Goal: Check status: Check status

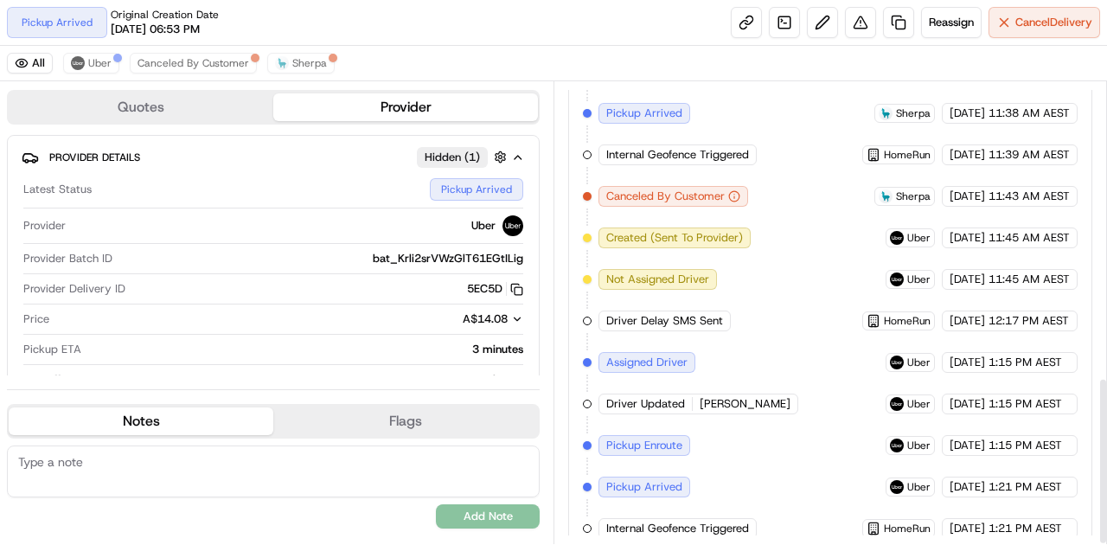
scroll to position [813, 0]
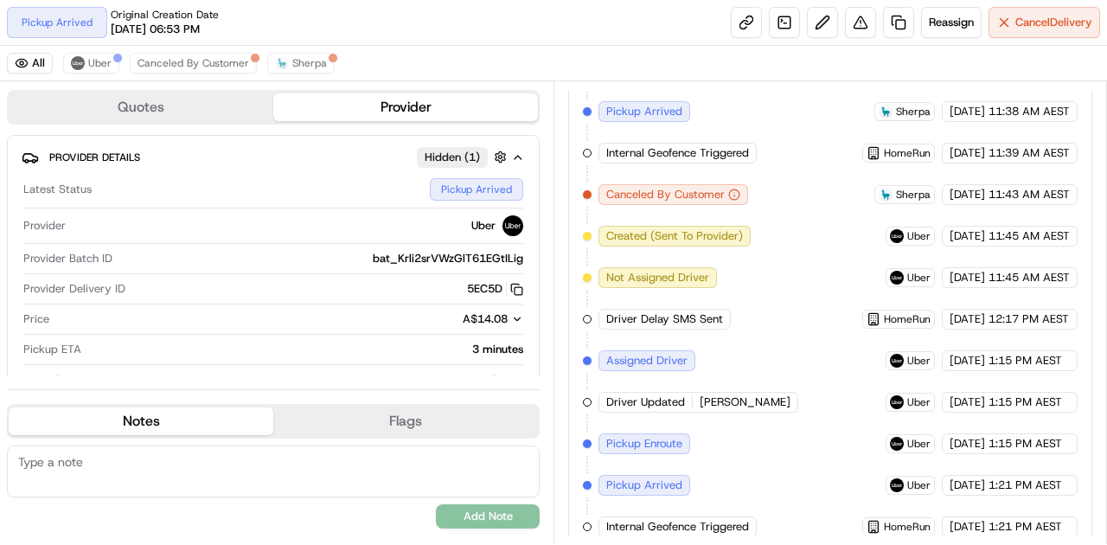
drag, startPoint x: 790, startPoint y: 464, endPoint x: 755, endPoint y: 461, distance: 35.6
click at [755, 461] on div "Created (Sent To Provider) Sherpa [DATE] 6:53 PM AEST Not Assigned Driver Sherp…" at bounding box center [830, 153] width 495 height 768
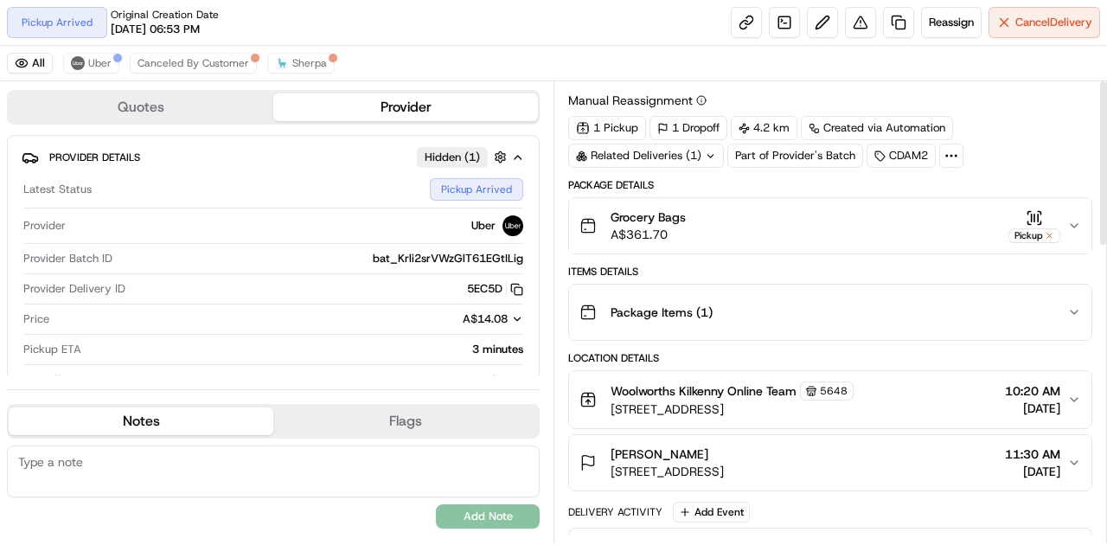
scroll to position [0, 0]
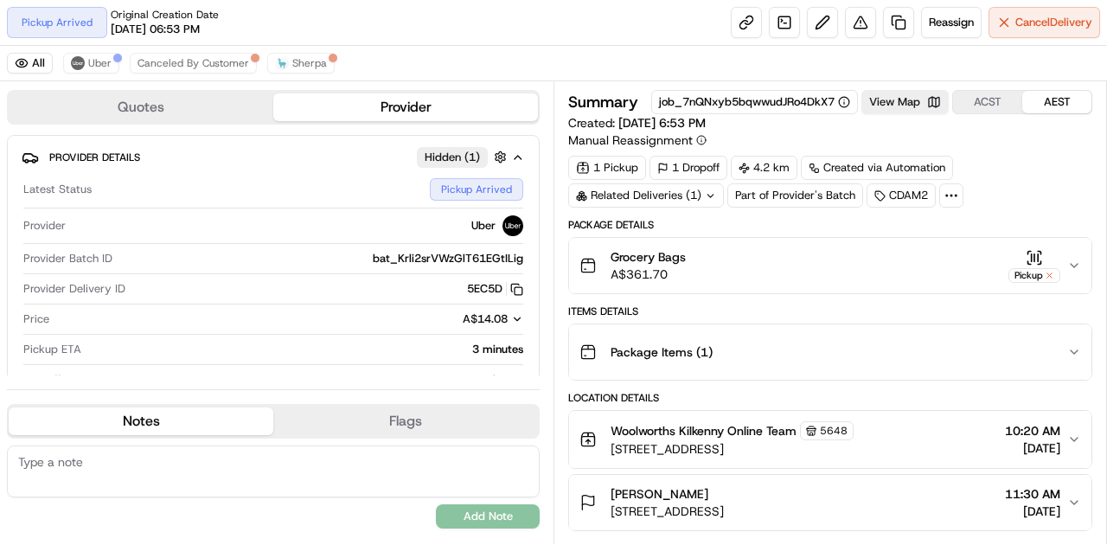
click at [674, 185] on div "Related Deliveries (1)" at bounding box center [646, 195] width 156 height 24
click at [673, 229] on span "ord_7nQNxyb5bqwwudJRo4DkX7" at bounding box center [661, 233] width 176 height 16
click at [182, 66] on span "Canceled By Customer" at bounding box center [194, 63] width 112 height 14
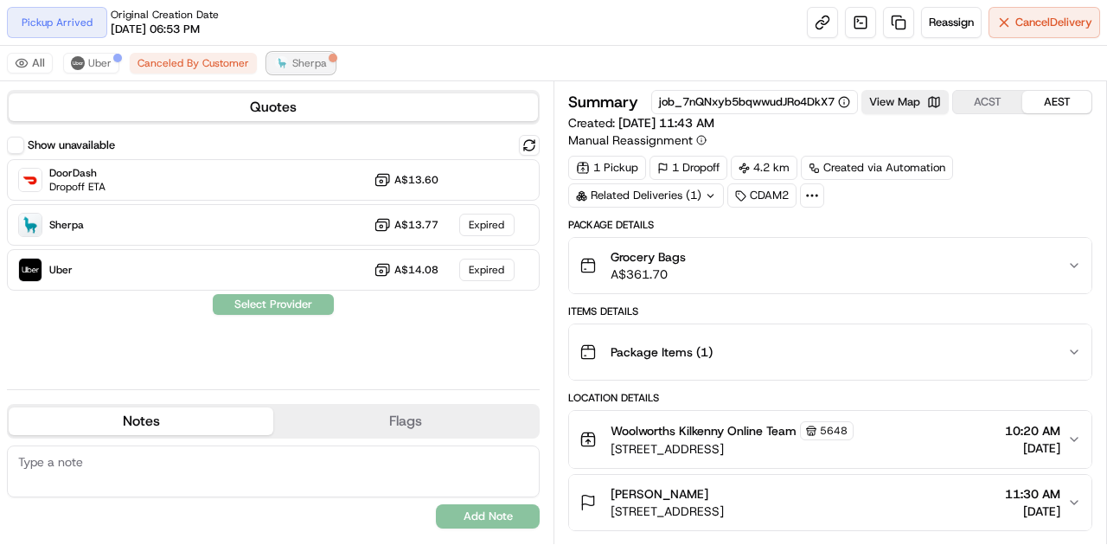
click at [292, 57] on span "Sherpa" at bounding box center [309, 63] width 35 height 14
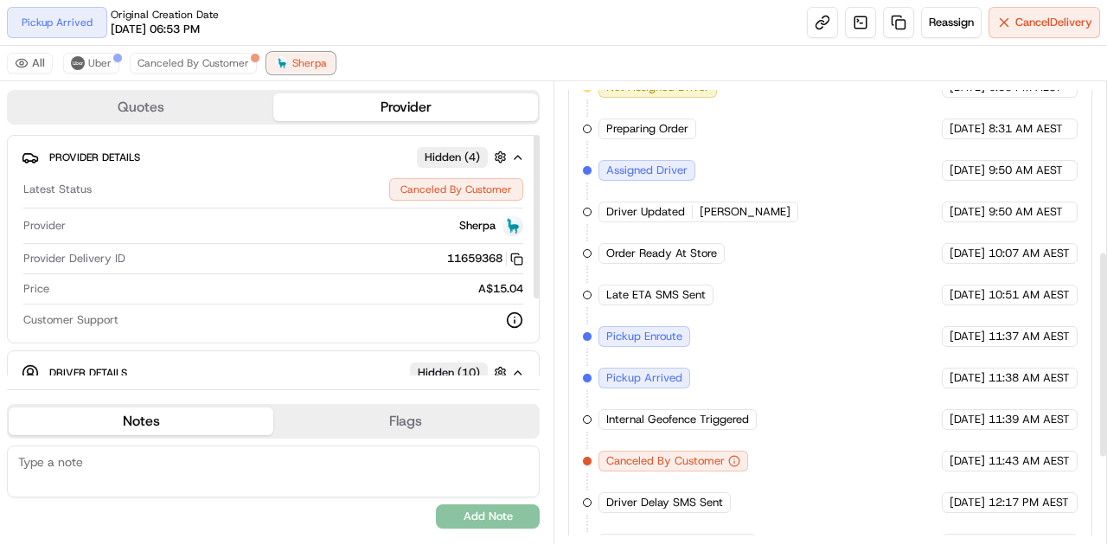
scroll to position [567, 0]
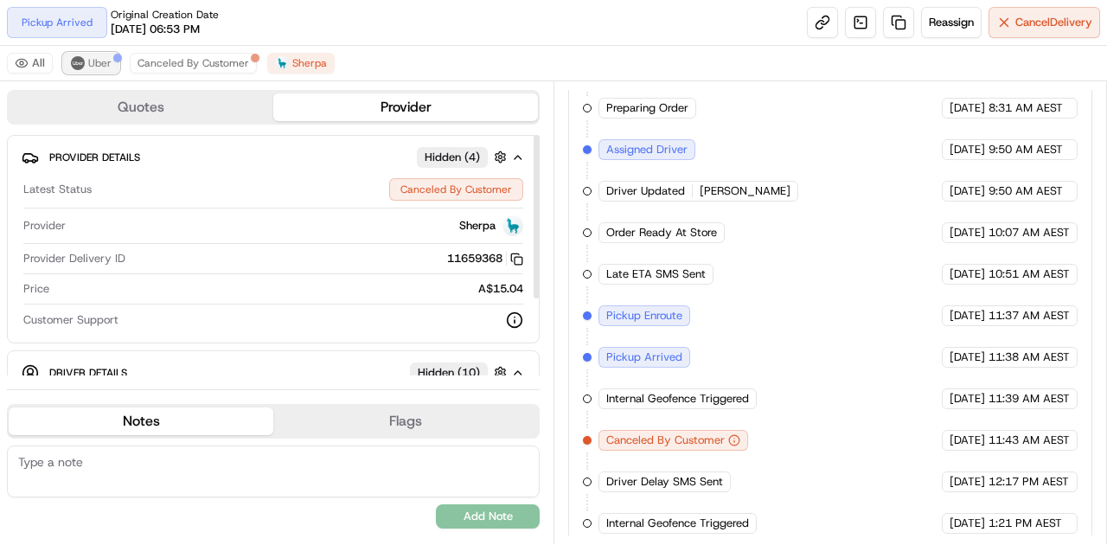
click at [88, 62] on span "Uber" at bounding box center [99, 63] width 23 height 14
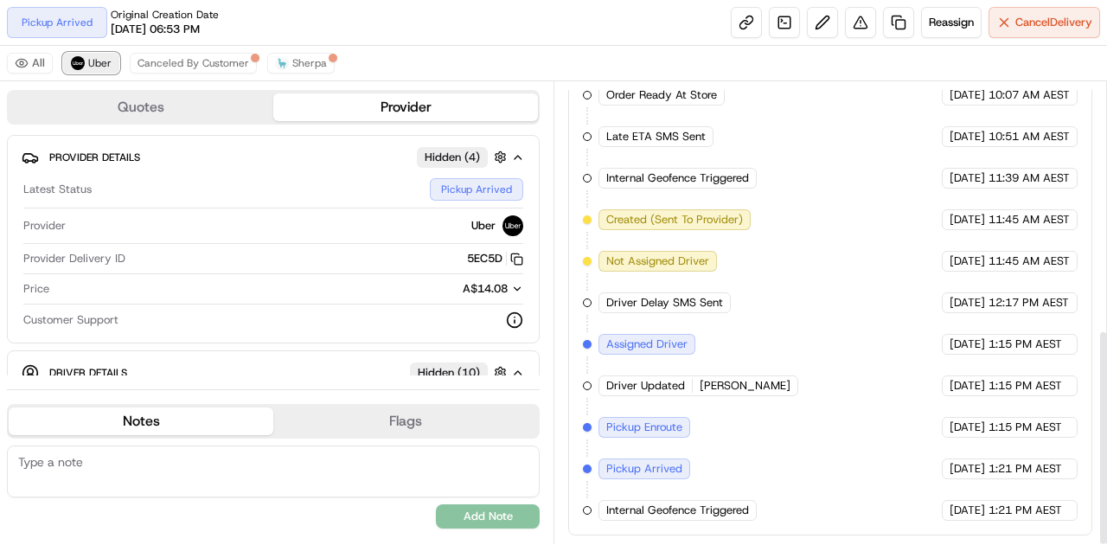
scroll to position [527, 0]
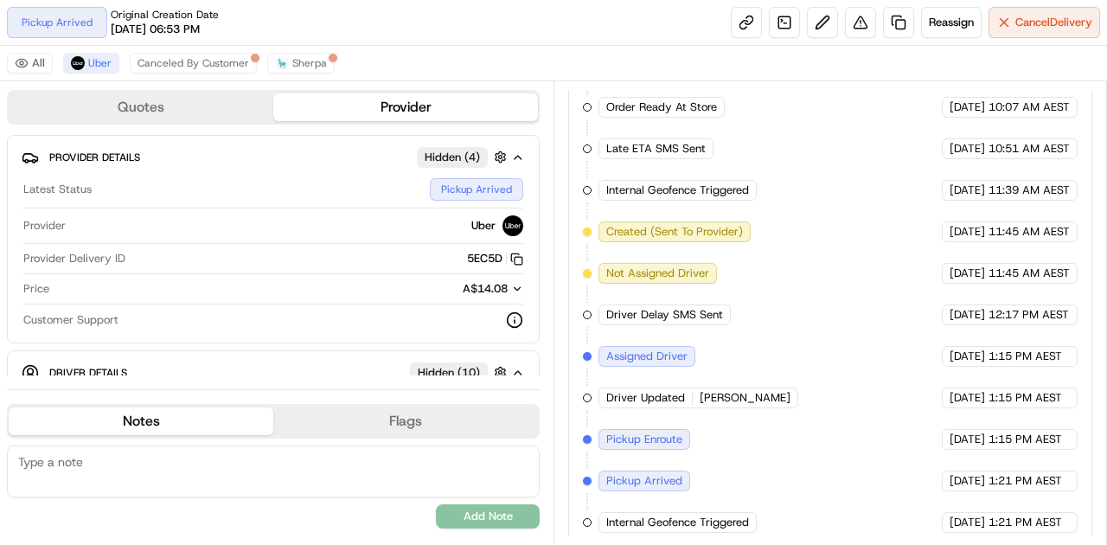
drag, startPoint x: 844, startPoint y: 493, endPoint x: 827, endPoint y: 491, distance: 17.4
drag, startPoint x: 827, startPoint y: 491, endPoint x: 737, endPoint y: 449, distance: 99.4
click at [737, 449] on div "Preparing Order HomeRun [DATE] 8:31 AM AEST Order Ready At Store HomeRun [DATE]…" at bounding box center [830, 293] width 495 height 477
drag, startPoint x: 803, startPoint y: 383, endPoint x: 783, endPoint y: 460, distance: 79.5
click at [783, 460] on div "Preparing Order HomeRun [DATE] 8:31 AM AEST Order Ready At Store HomeRun [DATE]…" at bounding box center [830, 293] width 495 height 477
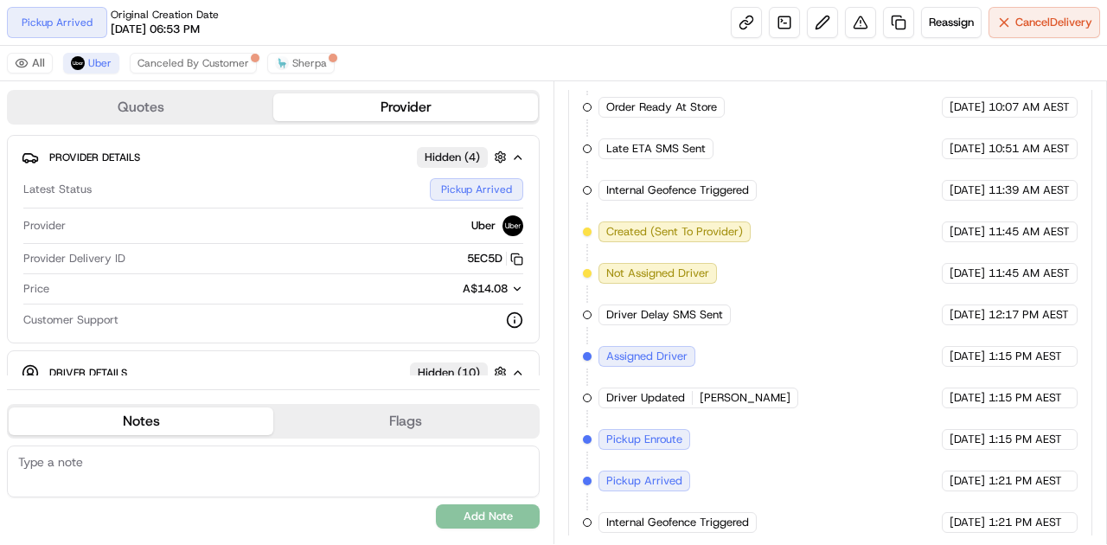
drag, startPoint x: 771, startPoint y: 397, endPoint x: 752, endPoint y: 434, distance: 42.2
click at [752, 434] on div "Preparing Order HomeRun [DATE] 8:31 AM AEST Order Ready At Store HomeRun [DATE]…" at bounding box center [830, 293] width 495 height 477
drag, startPoint x: 877, startPoint y: 361, endPoint x: 838, endPoint y: 390, distance: 48.8
click at [838, 390] on div "Preparing Order HomeRun [DATE] 8:31 AM AEST Order Ready At Store HomeRun [DATE]…" at bounding box center [830, 293] width 495 height 477
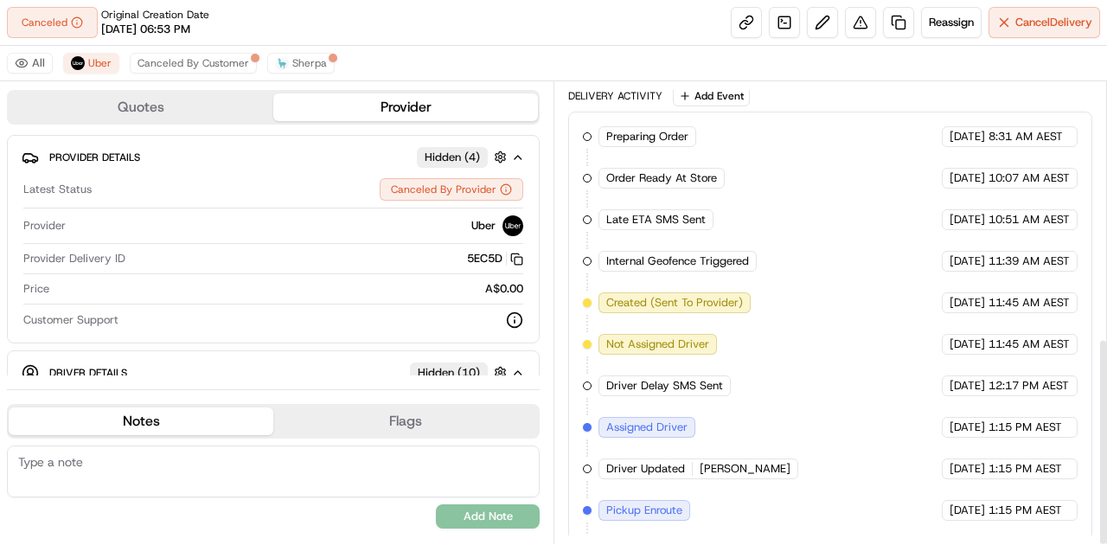
scroll to position [567, 0]
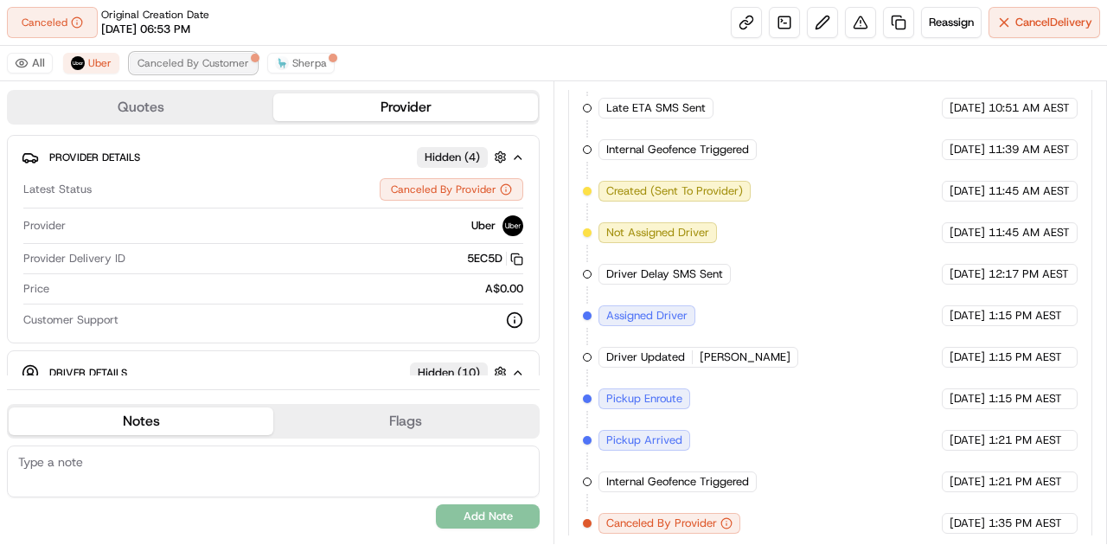
click at [216, 66] on span "Canceled By Customer" at bounding box center [194, 63] width 112 height 14
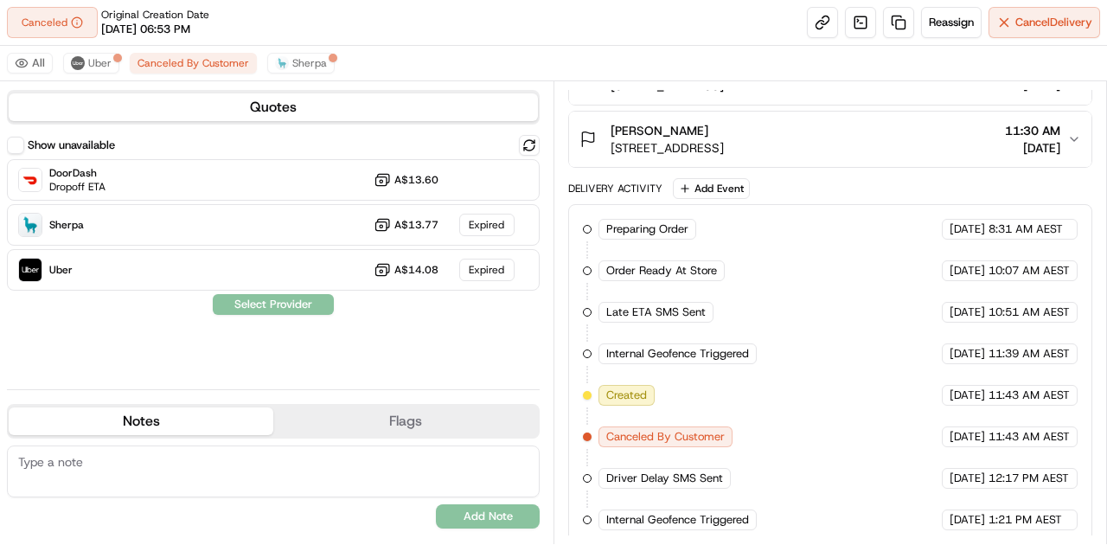
drag, startPoint x: 776, startPoint y: 371, endPoint x: 714, endPoint y: 360, distance: 62.4
click at [714, 360] on div "Preparing Order HomeRun [DATE] 8:31 AM AEST Order Ready At Store HomeRun [DATE]…" at bounding box center [830, 374] width 495 height 311
click at [99, 67] on span "Uber" at bounding box center [99, 63] width 23 height 14
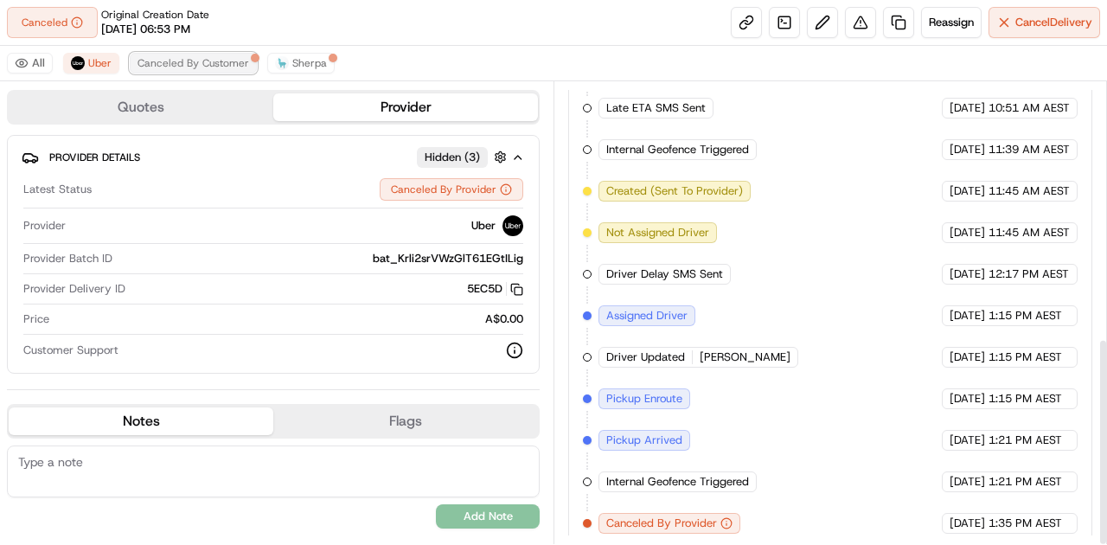
click at [157, 59] on span "Canceled By Customer" at bounding box center [194, 63] width 112 height 14
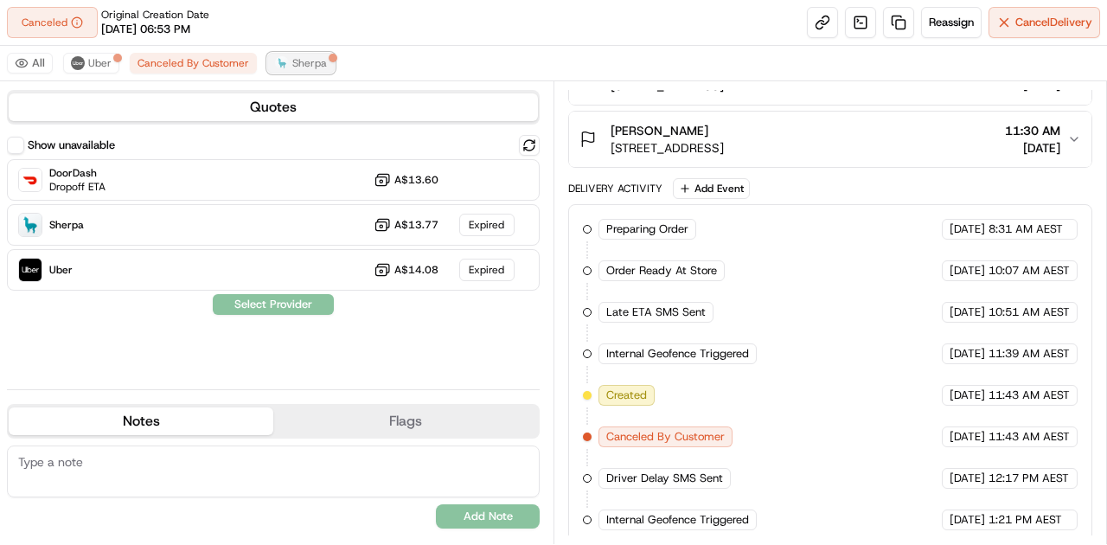
click at [299, 61] on span "Sherpa" at bounding box center [309, 63] width 35 height 14
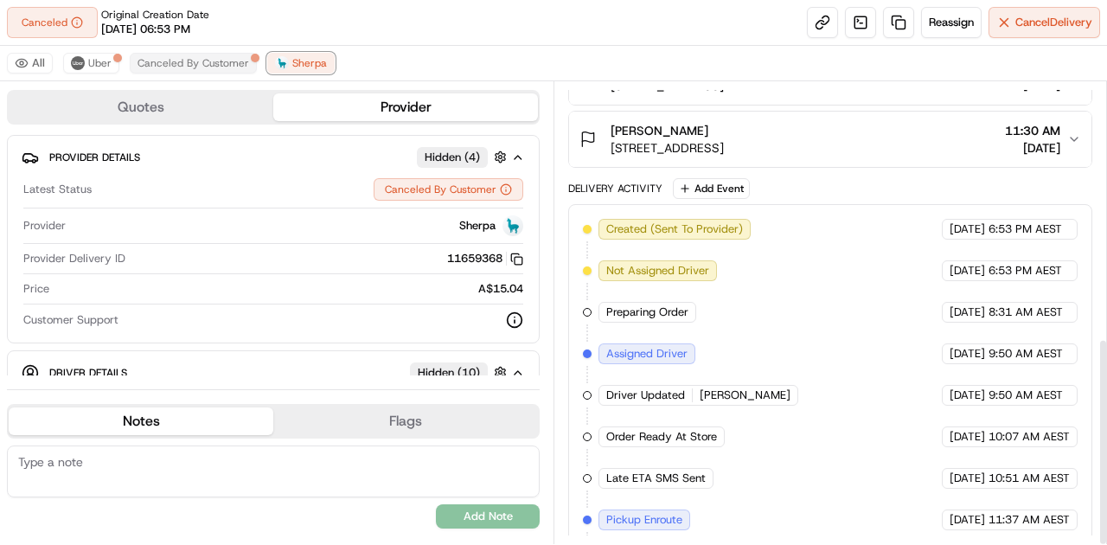
scroll to position [567, 0]
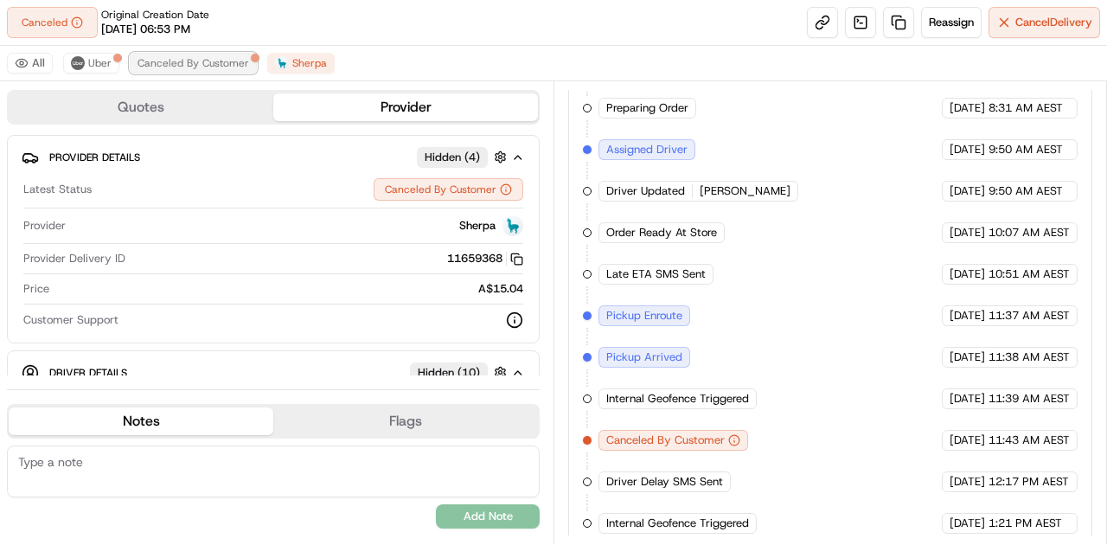
click at [206, 65] on span "Canceled By Customer" at bounding box center [194, 63] width 112 height 14
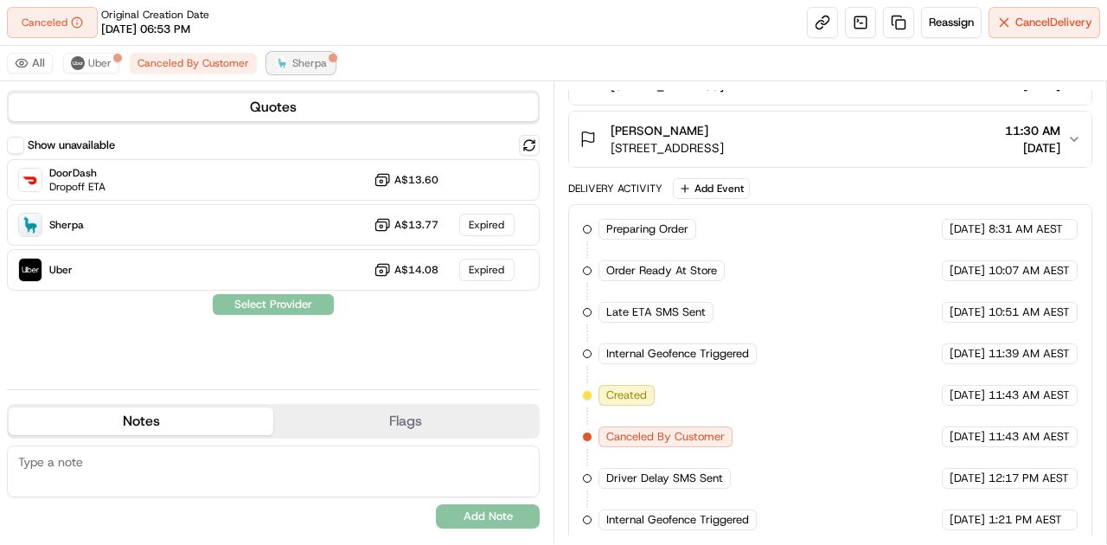
click at [273, 55] on button "Sherpa" at bounding box center [300, 63] width 67 height 21
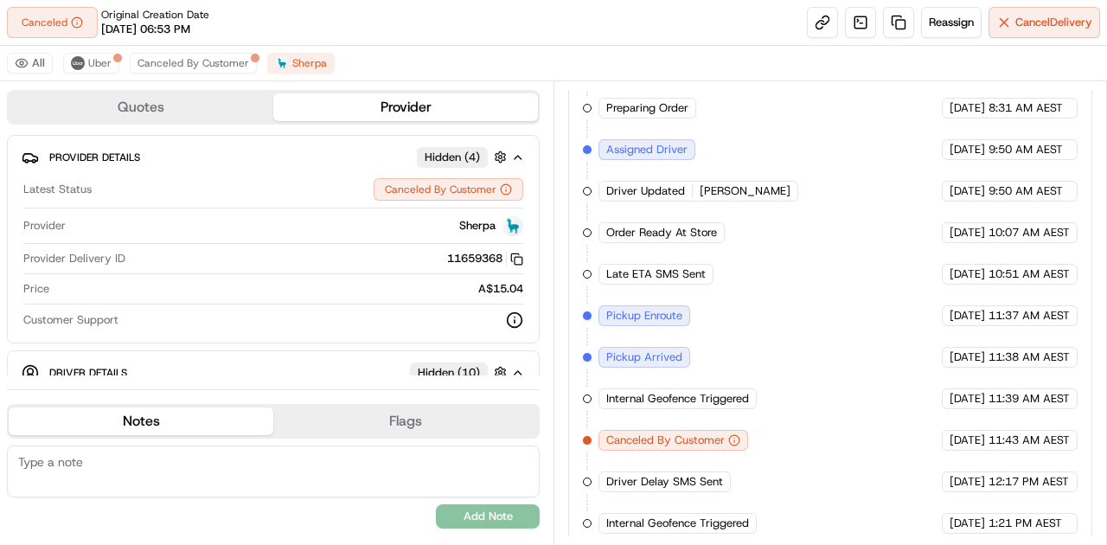
drag, startPoint x: 814, startPoint y: 406, endPoint x: 776, endPoint y: 495, distance: 96.1
click at [776, 495] on div "Created (Sent To Provider) Sherpa [DATE] 6:53 PM AEST Not Assigned Driver Sherp…" at bounding box center [830, 274] width 495 height 519
drag, startPoint x: 816, startPoint y: 306, endPoint x: 764, endPoint y: 286, distance: 56.4
click at [764, 286] on div "Created (Sent To Provider) Sherpa [DATE] 6:53 PM AEST Not Assigned Driver Sherp…" at bounding box center [830, 274] width 495 height 519
drag, startPoint x: 809, startPoint y: 316, endPoint x: 782, endPoint y: 319, distance: 27.9
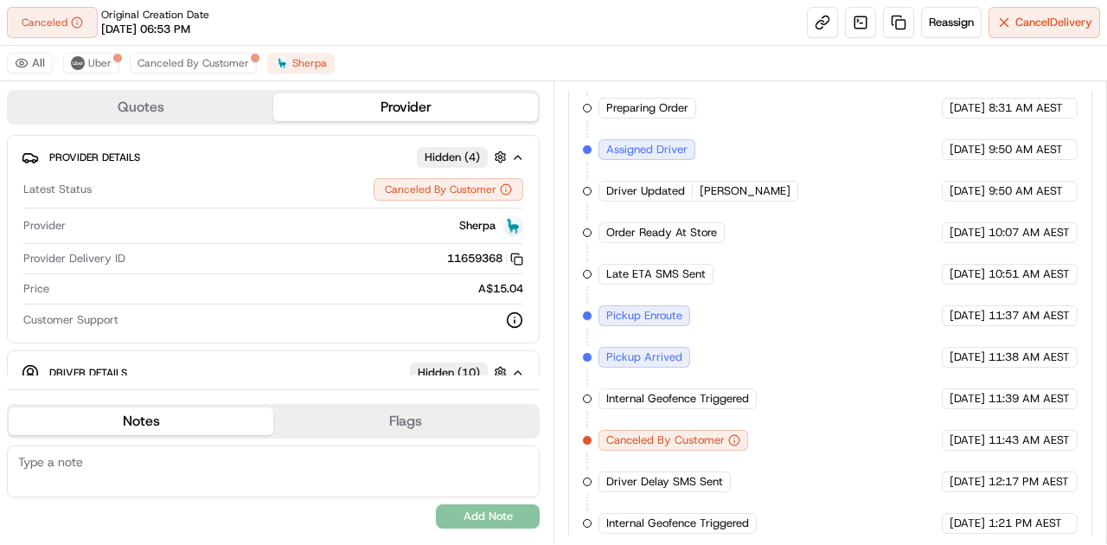
click at [782, 319] on div "Created (Sent To Provider) Sherpa [DATE] 6:53 PM AEST Not Assigned Driver Sherp…" at bounding box center [830, 274] width 495 height 519
drag, startPoint x: 780, startPoint y: 329, endPoint x: 758, endPoint y: 336, distance: 23.5
click at [758, 336] on div "Created (Sent To Provider) Sherpa [DATE] 6:53 PM AEST Not Assigned Driver Sherp…" at bounding box center [830, 274] width 495 height 519
drag, startPoint x: 797, startPoint y: 319, endPoint x: 754, endPoint y: 330, distance: 44.7
click at [754, 330] on div "Created (Sent To Provider) Sherpa [DATE] 6:53 PM AEST Not Assigned Driver Sherp…" at bounding box center [830, 274] width 495 height 519
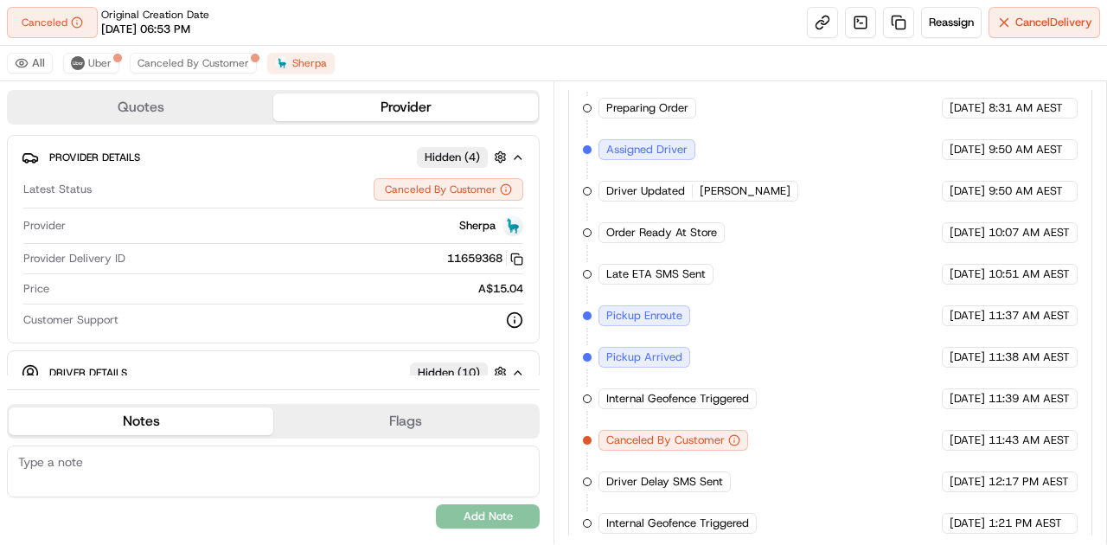
drag, startPoint x: 814, startPoint y: 334, endPoint x: 767, endPoint y: 340, distance: 47.1
click at [767, 340] on div "Created (Sent To Provider) Sherpa [DATE] 6:53 PM AEST Not Assigned Driver Sherp…" at bounding box center [830, 274] width 495 height 519
drag, startPoint x: 766, startPoint y: 340, endPoint x: 707, endPoint y: 340, distance: 58.8
click at [707, 340] on div "Created (Sent To Provider) Sherpa [DATE] 6:53 PM AEST Not Assigned Driver Sherp…" at bounding box center [830, 274] width 495 height 519
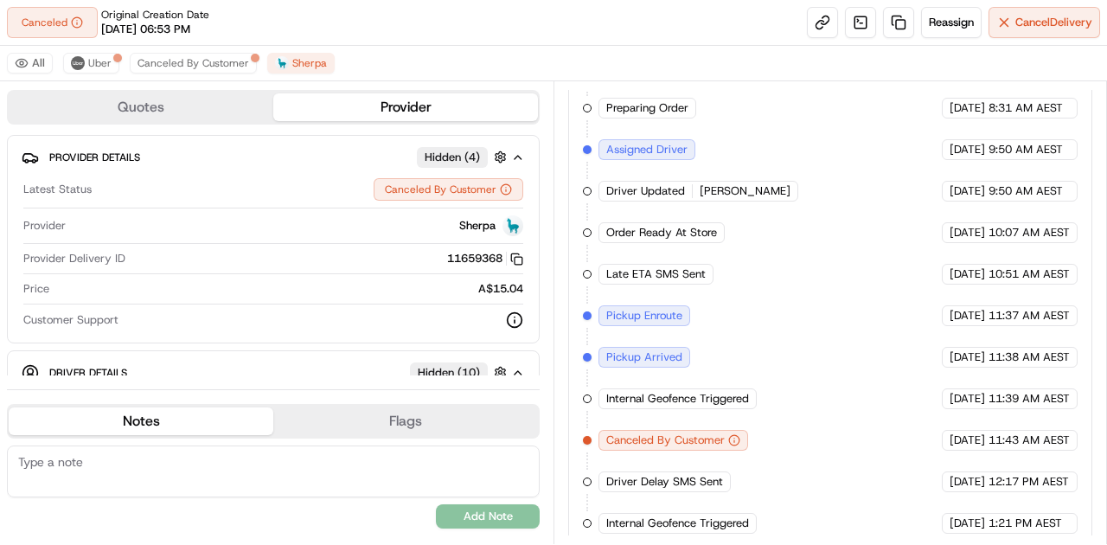
click at [706, 340] on div "Created (Sent To Provider) Sherpa [DATE] 6:53 PM AEST Not Assigned Driver Sherp…" at bounding box center [830, 274] width 495 height 519
click at [810, 362] on div "Created (Sent To Provider) Sherpa [DATE] 6:53 PM AEST Not Assigned Driver Sherp…" at bounding box center [830, 274] width 495 height 519
drag, startPoint x: 808, startPoint y: 362, endPoint x: 751, endPoint y: 374, distance: 58.3
click at [751, 374] on div "Created (Sent To Provider) Sherpa [DATE] 6:53 PM AEST Not Assigned Driver Sherp…" at bounding box center [830, 274] width 495 height 519
drag, startPoint x: 774, startPoint y: 298, endPoint x: 752, endPoint y: 344, distance: 50.7
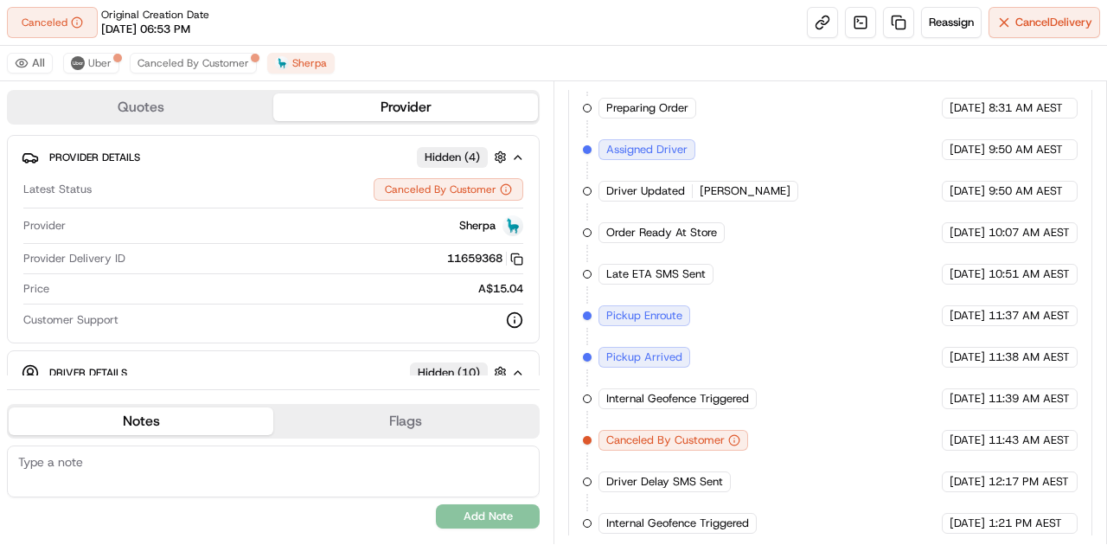
click at [752, 344] on div "Created (Sent To Provider) Sherpa [DATE] 6:53 PM AEST Not Assigned Driver Sherp…" at bounding box center [830, 274] width 495 height 519
drag, startPoint x: 856, startPoint y: 389, endPoint x: 816, endPoint y: 406, distance: 43.4
click at [816, 406] on div "Created (Sent To Provider) Sherpa [DATE] 6:53 PM AEST Not Assigned Driver Sherp…" at bounding box center [830, 274] width 495 height 519
drag, startPoint x: 819, startPoint y: 376, endPoint x: 805, endPoint y: 406, distance: 32.5
click at [805, 406] on div "Created (Sent To Provider) Sherpa [DATE] 6:53 PM AEST Not Assigned Driver Sherp…" at bounding box center [830, 274] width 495 height 519
